Goal: Navigation & Orientation: Find specific page/section

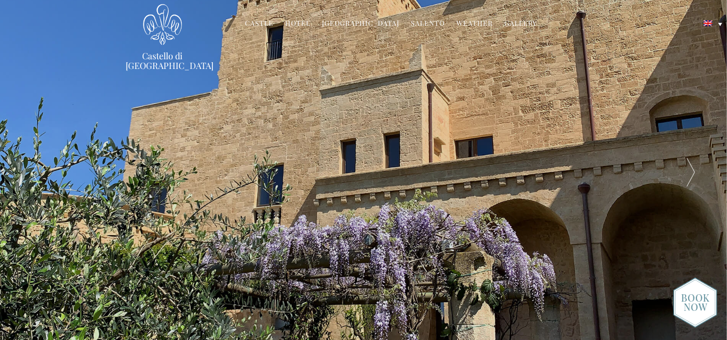
click at [694, 172] on div at bounding box center [690, 172] width 73 height 344
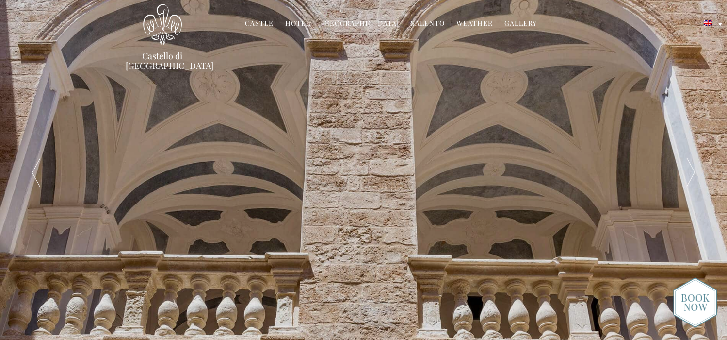
click at [694, 172] on div at bounding box center [690, 172] width 73 height 344
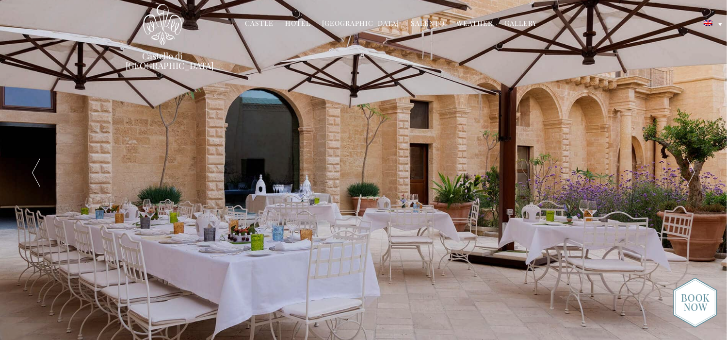
click at [694, 172] on div at bounding box center [690, 172] width 73 height 344
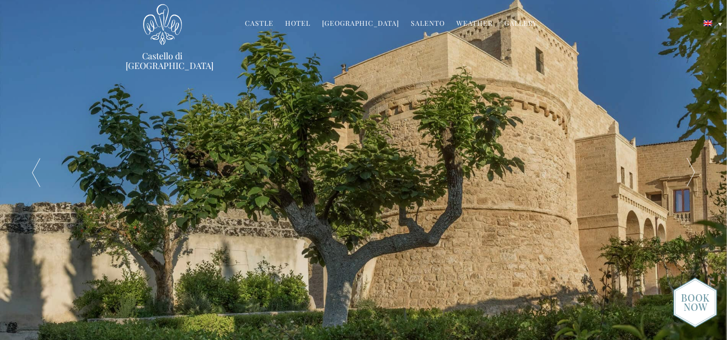
click at [694, 172] on div at bounding box center [690, 172] width 73 height 344
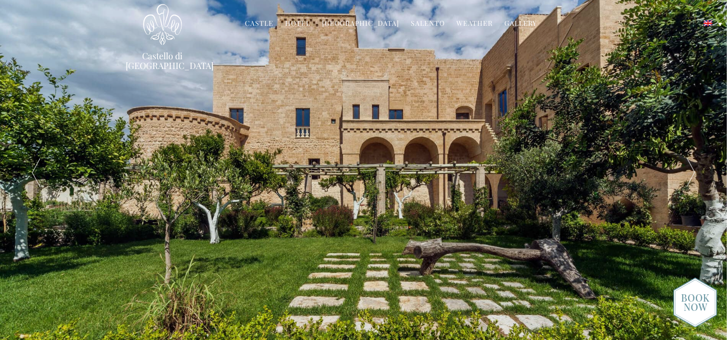
click at [302, 26] on link "Hotel" at bounding box center [297, 23] width 25 height 11
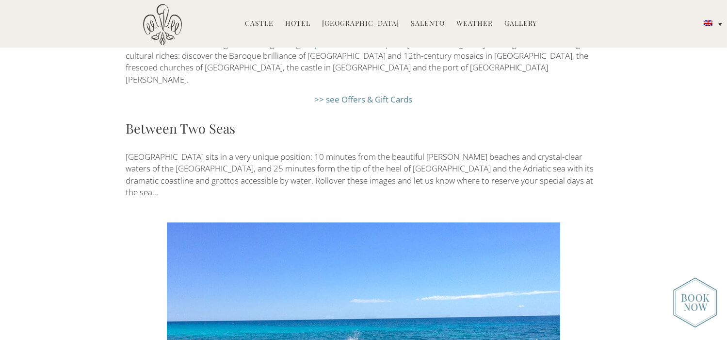
scroll to position [1601, 0]
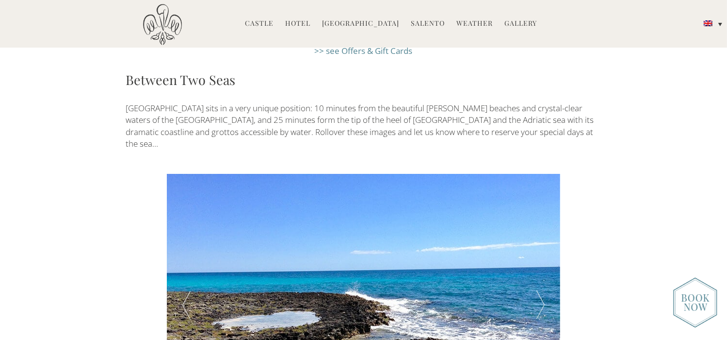
click at [531, 237] on div at bounding box center [540, 305] width 39 height 262
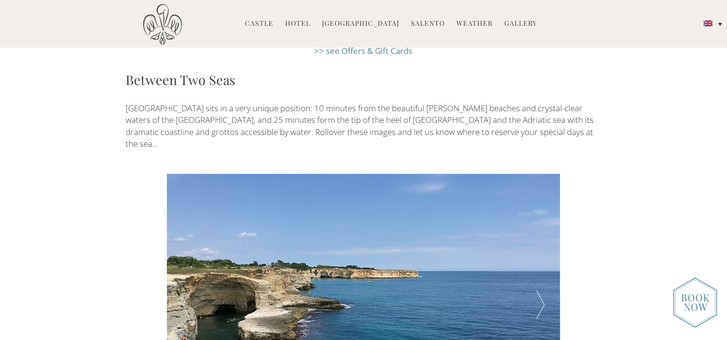
click at [537, 232] on div at bounding box center [540, 305] width 39 height 262
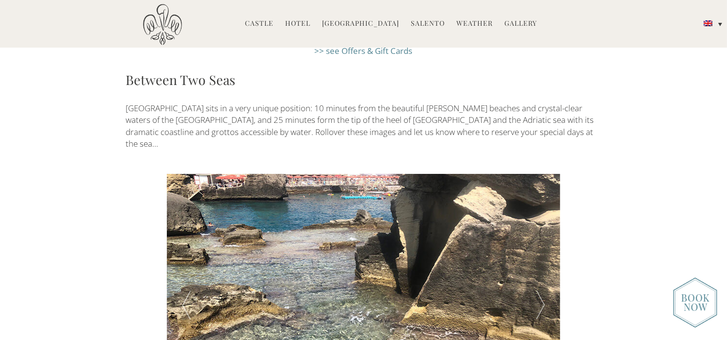
click at [537, 232] on div at bounding box center [540, 305] width 39 height 262
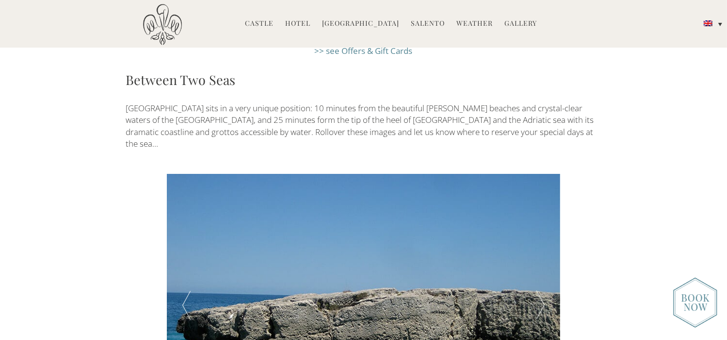
click at [302, 24] on link "Hotel" at bounding box center [297, 23] width 25 height 11
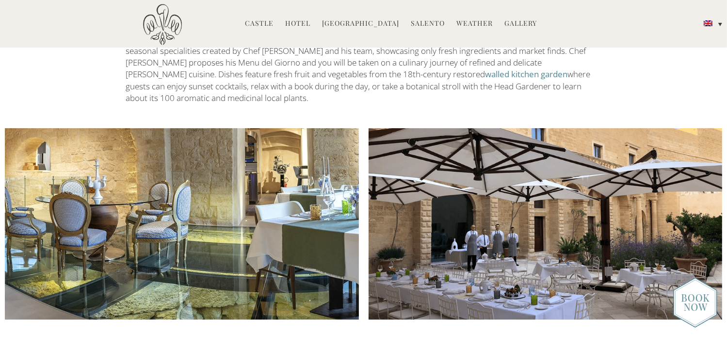
scroll to position [1213, 0]
